Goal: Navigation & Orientation: Find specific page/section

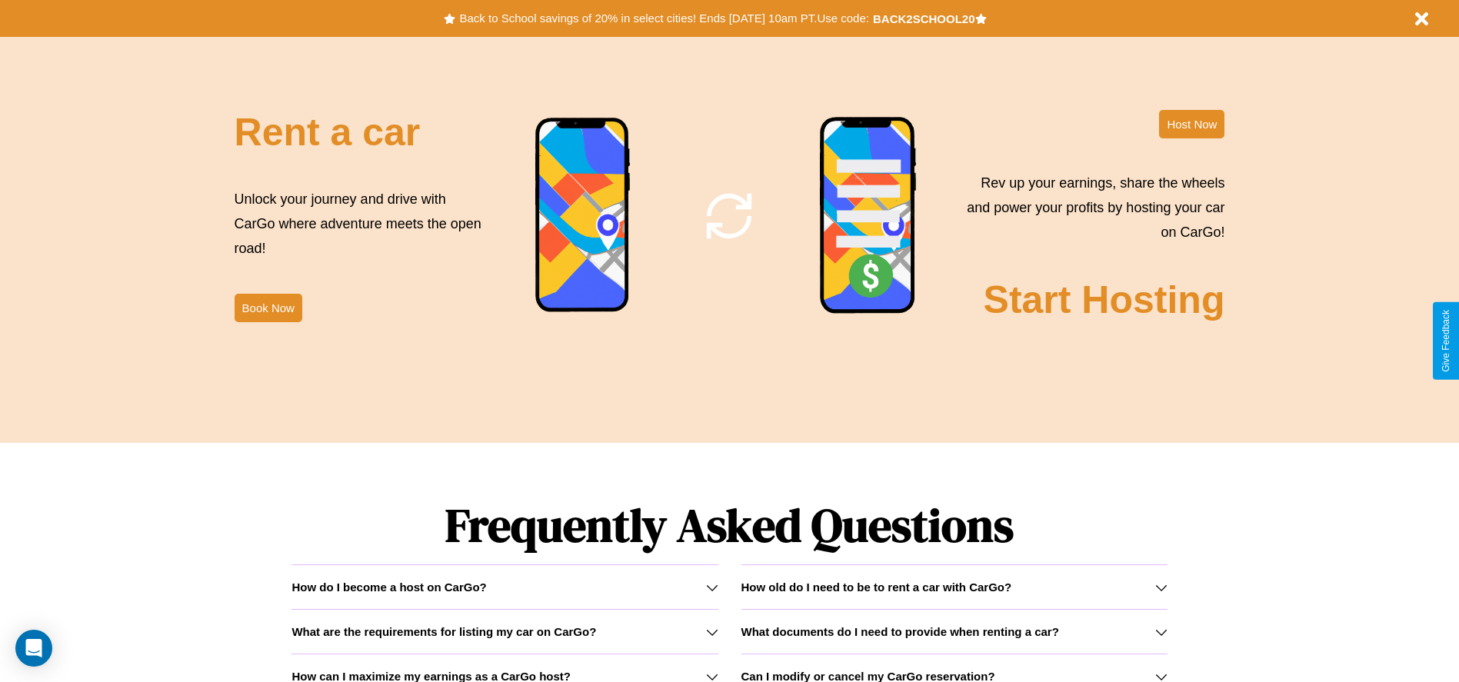
scroll to position [2206, 0]
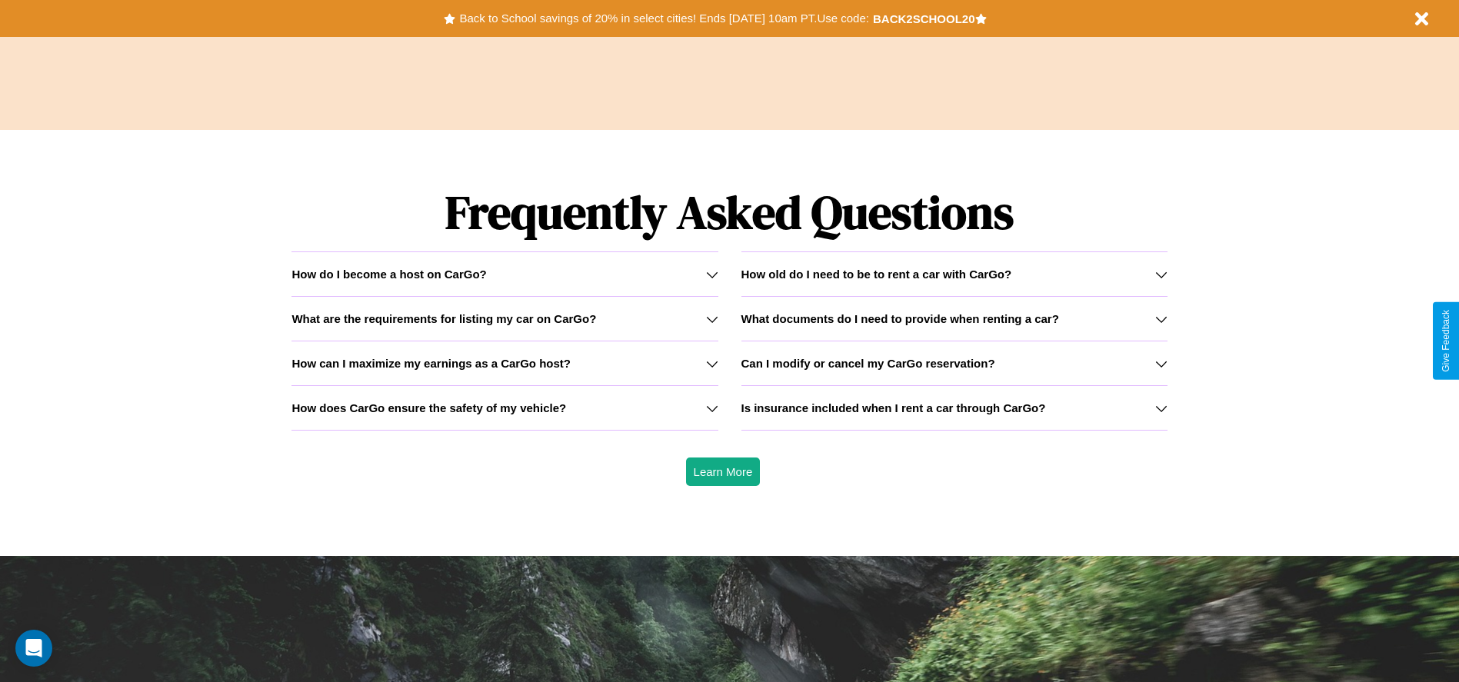
click at [711, 408] on icon at bounding box center [712, 408] width 12 height 12
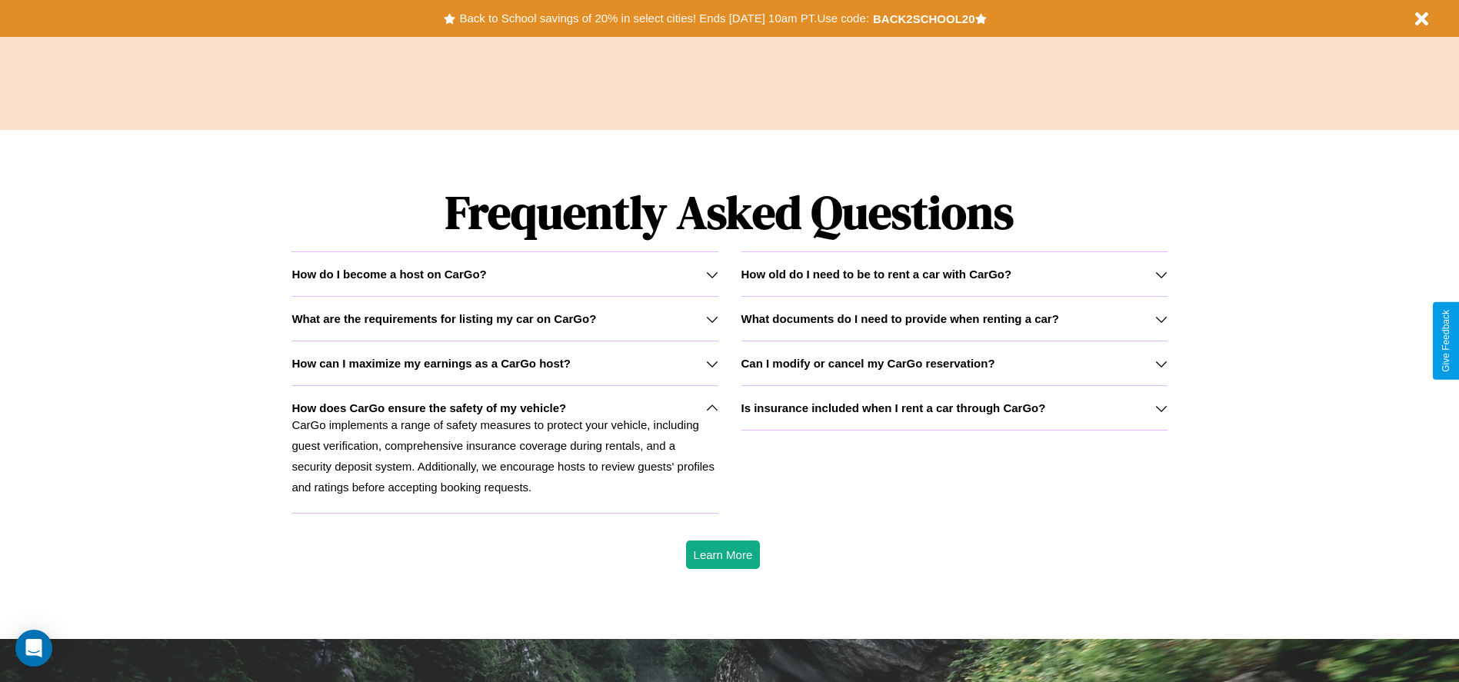
click at [504, 274] on div "How do I become a host on CarGo?" at bounding box center [504, 274] width 426 height 13
click at [954, 363] on h3 "Can I modify or cancel my CarGo reservation?" at bounding box center [868, 363] width 254 height 13
click at [954, 274] on h3 "How old do I need to be to rent a car with CarGo?" at bounding box center [876, 274] width 271 height 13
click at [711, 274] on icon at bounding box center [712, 274] width 12 height 12
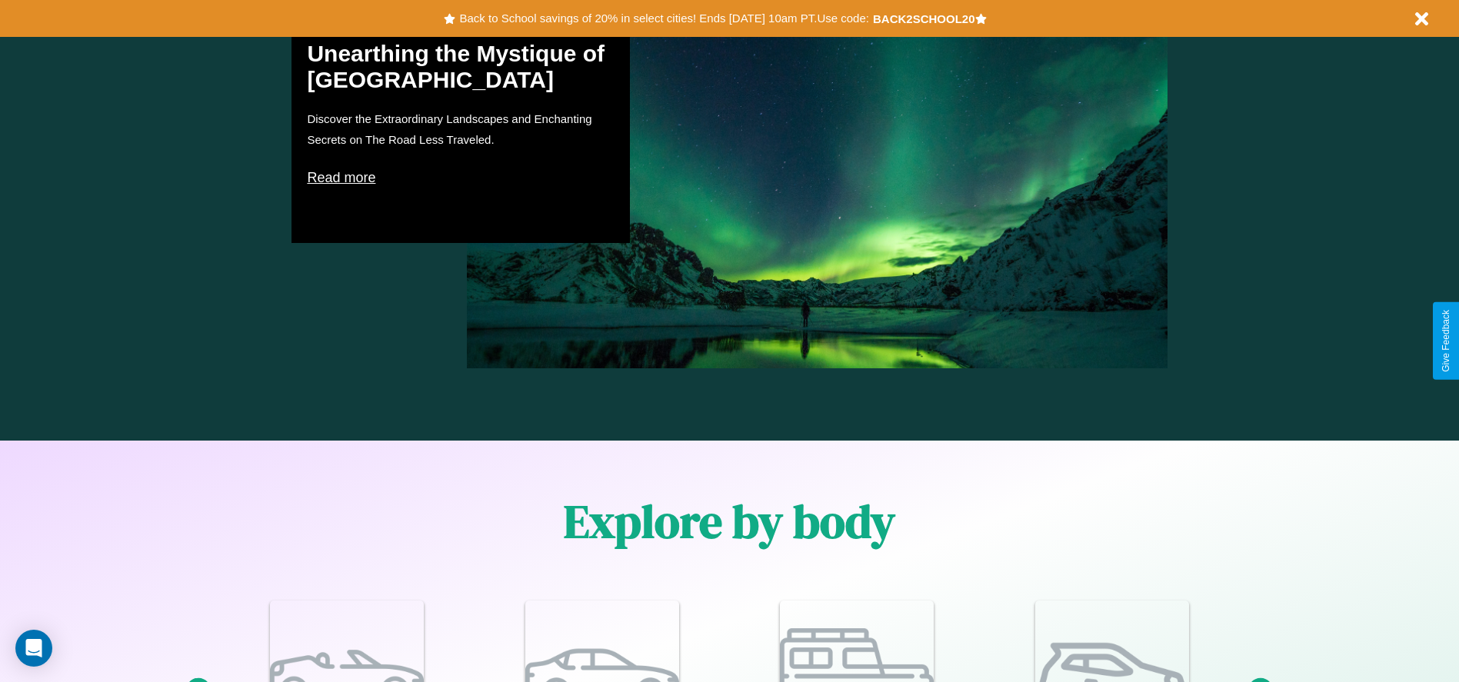
scroll to position [0, 0]
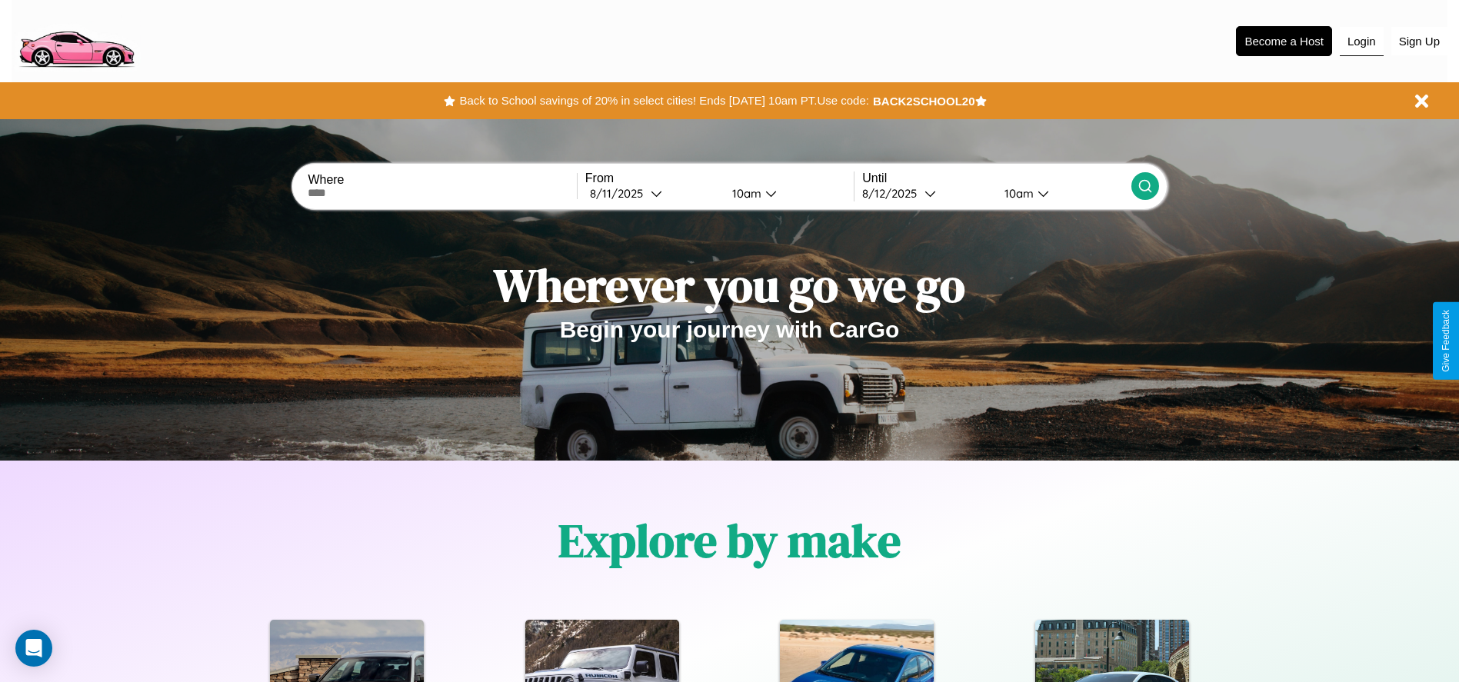
click at [1361, 41] on button "Login" at bounding box center [1362, 41] width 44 height 29
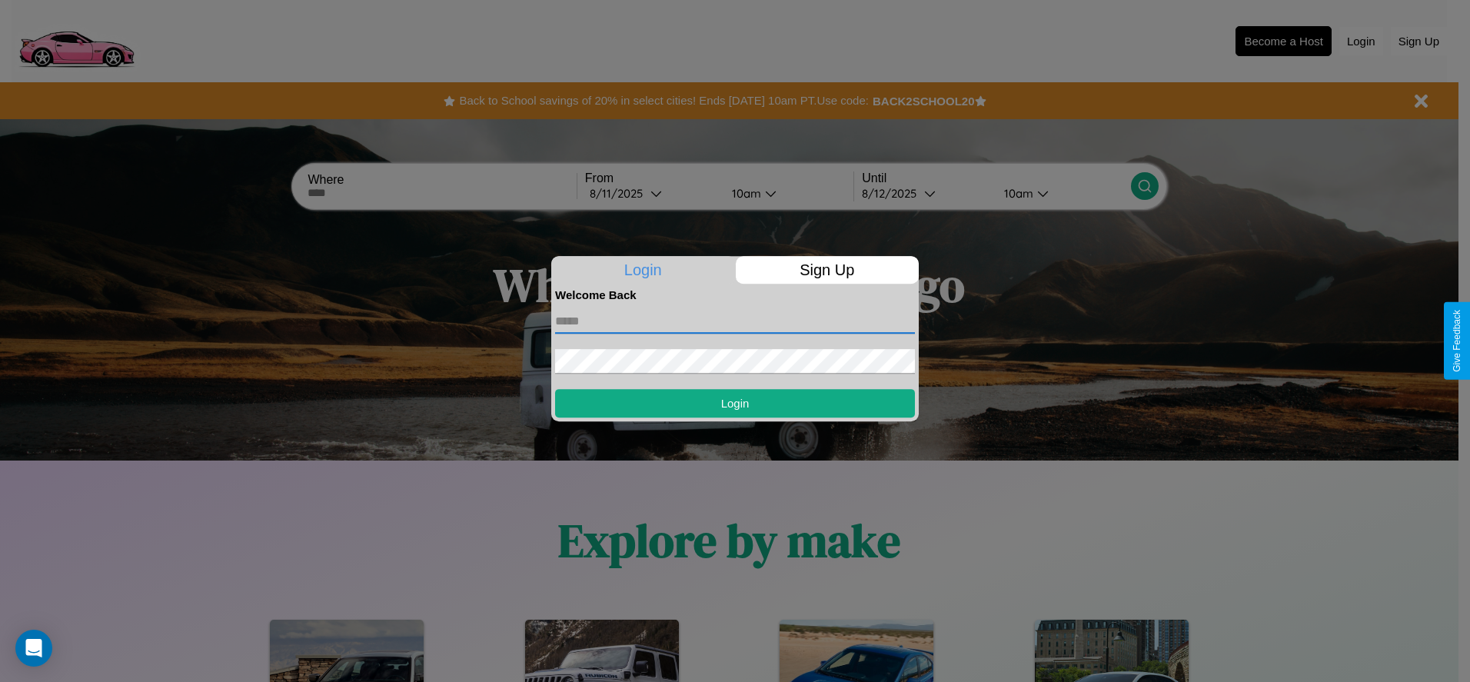
click at [735, 321] on input "text" at bounding box center [735, 321] width 360 height 25
type input "**********"
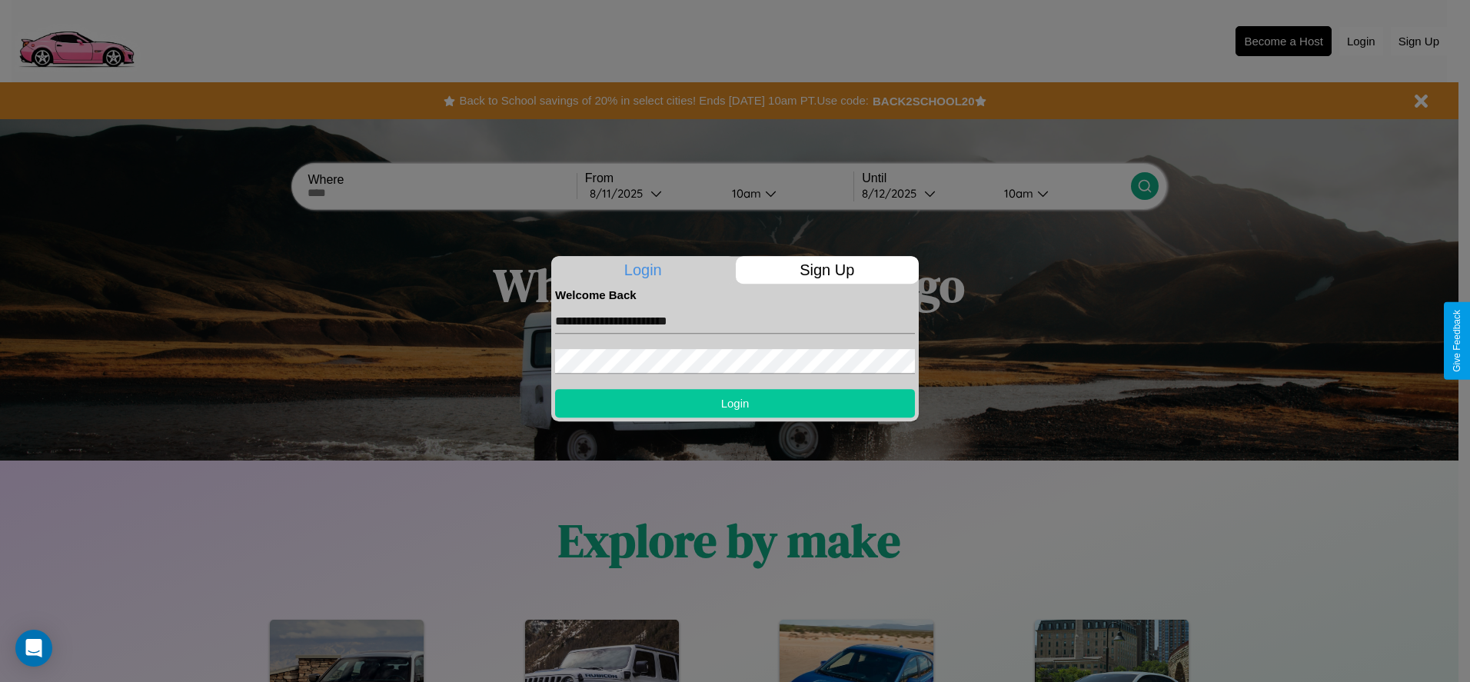
click at [735, 403] on button "Login" at bounding box center [735, 403] width 360 height 28
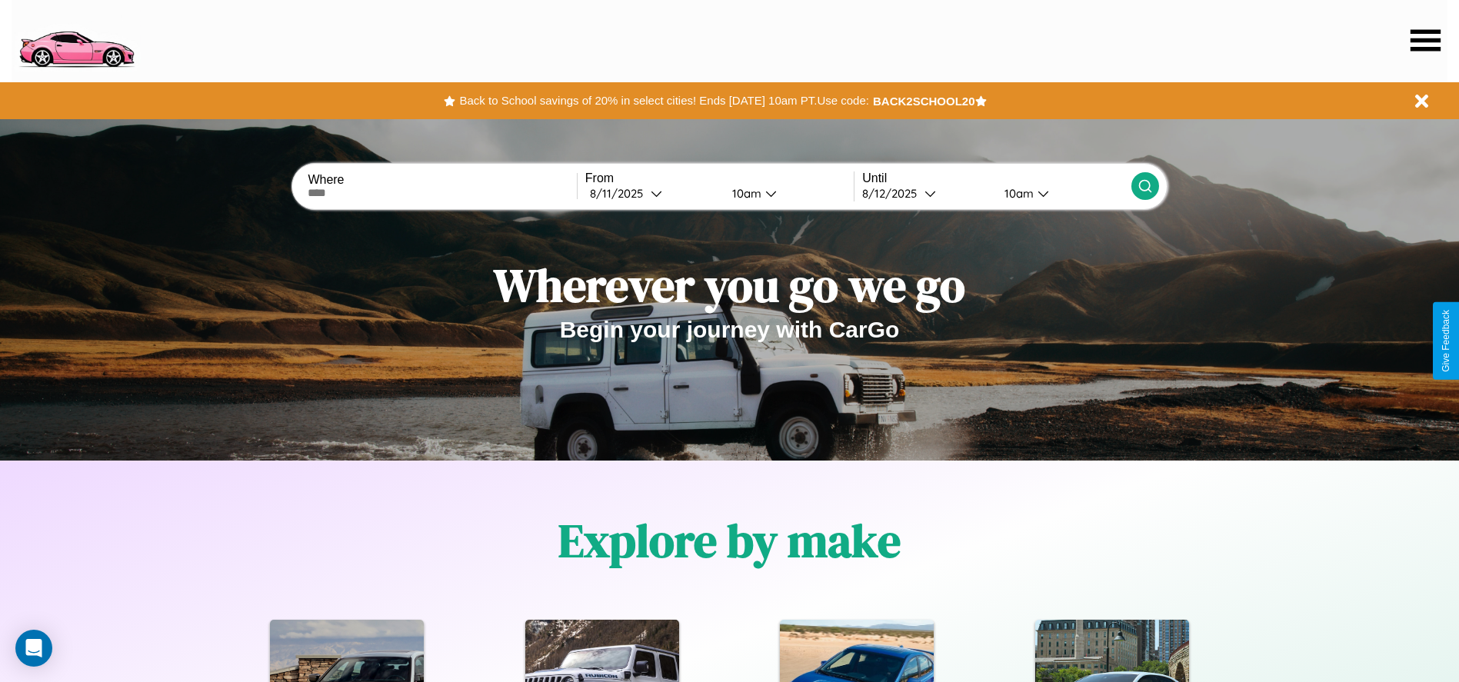
click at [1425, 40] on icon at bounding box center [1425, 40] width 30 height 22
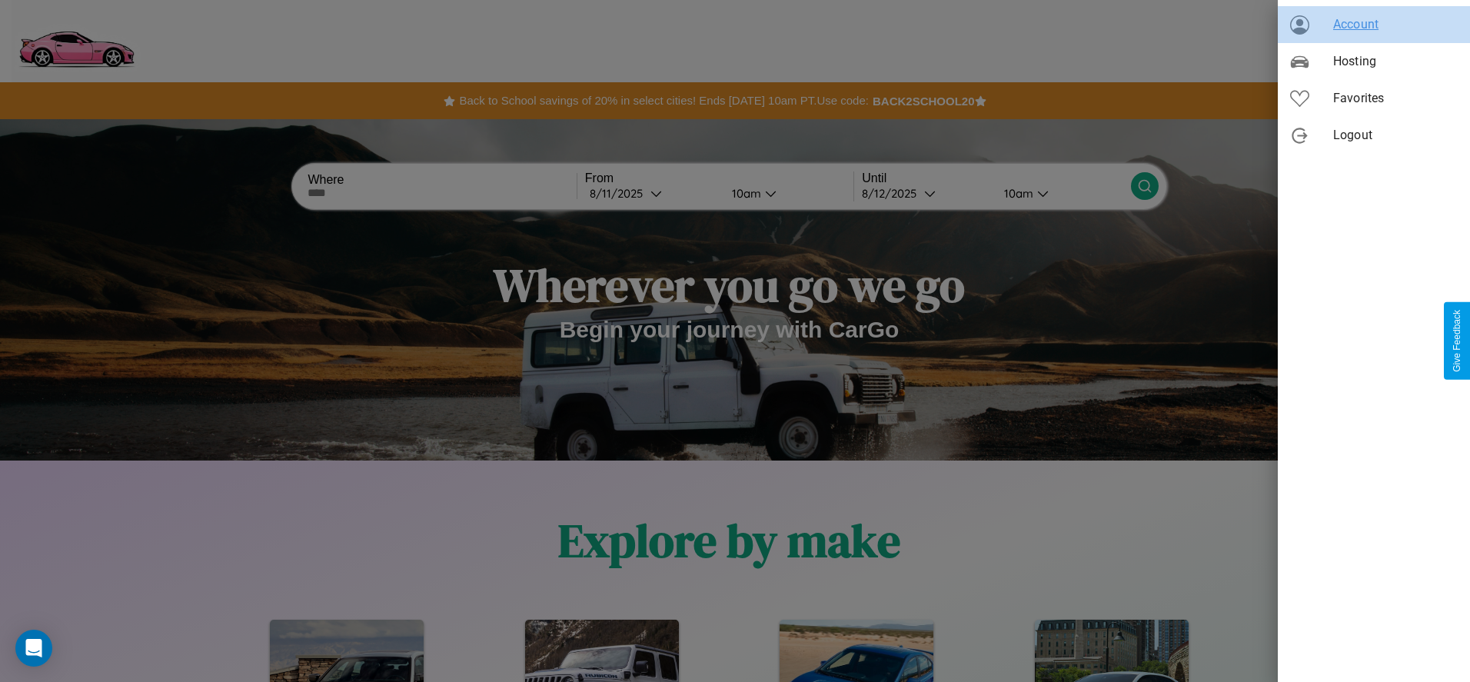
click at [1374, 25] on span "Account" at bounding box center [1395, 24] width 125 height 18
